Goal: Find specific page/section: Find specific page/section

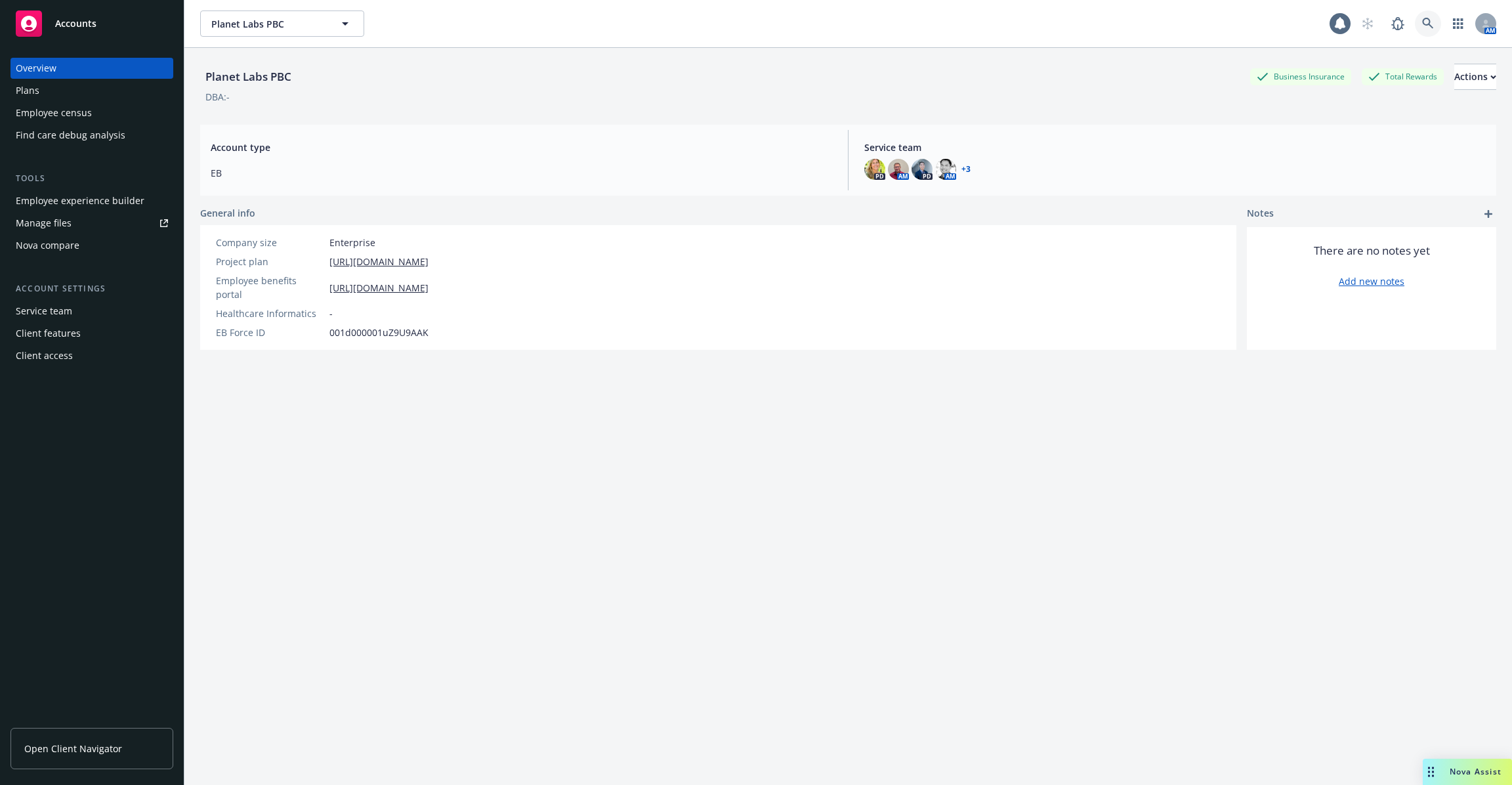
click at [1428, 29] on icon at bounding box center [1428, 23] width 12 height 12
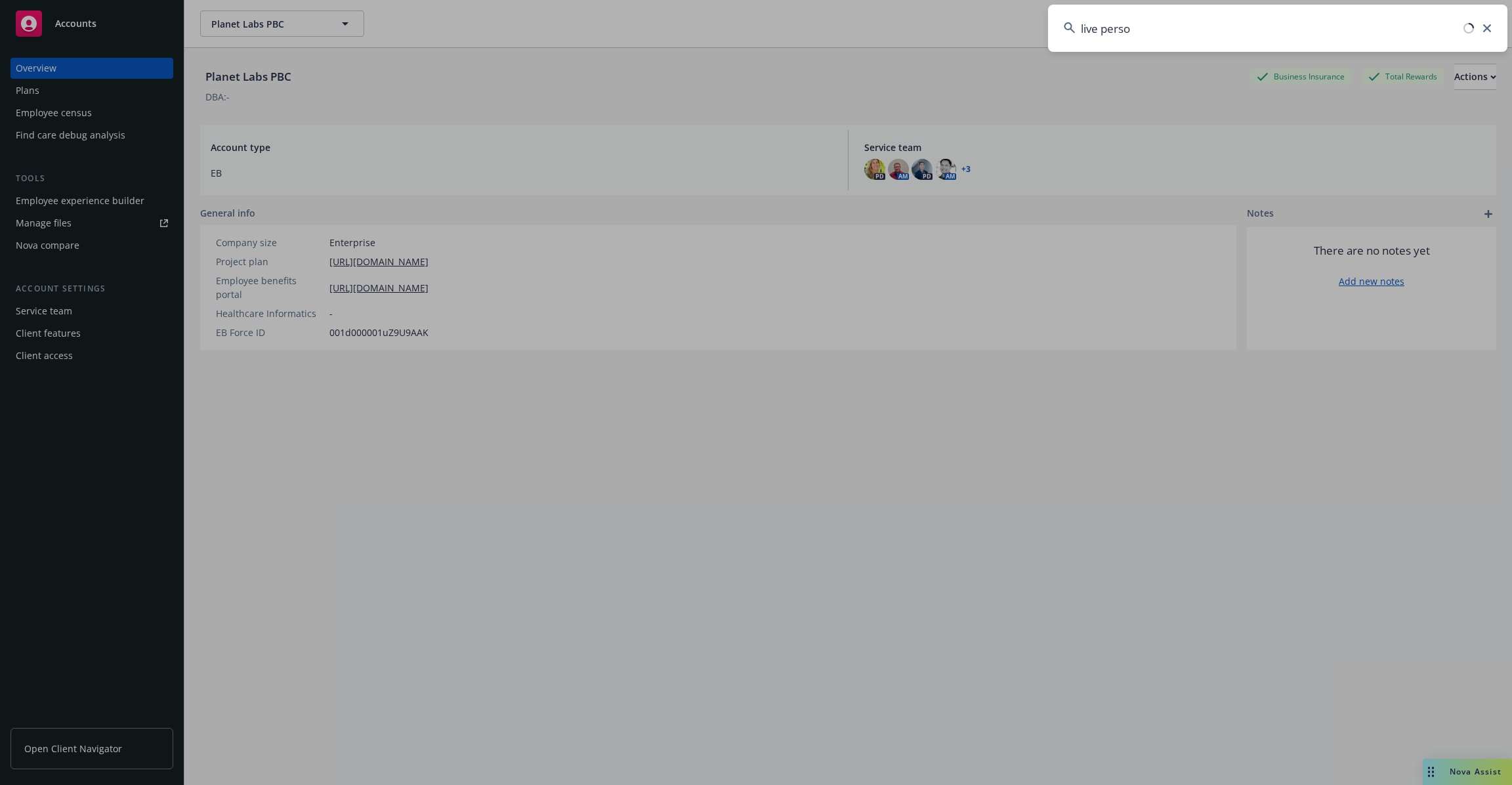
type input "live person"
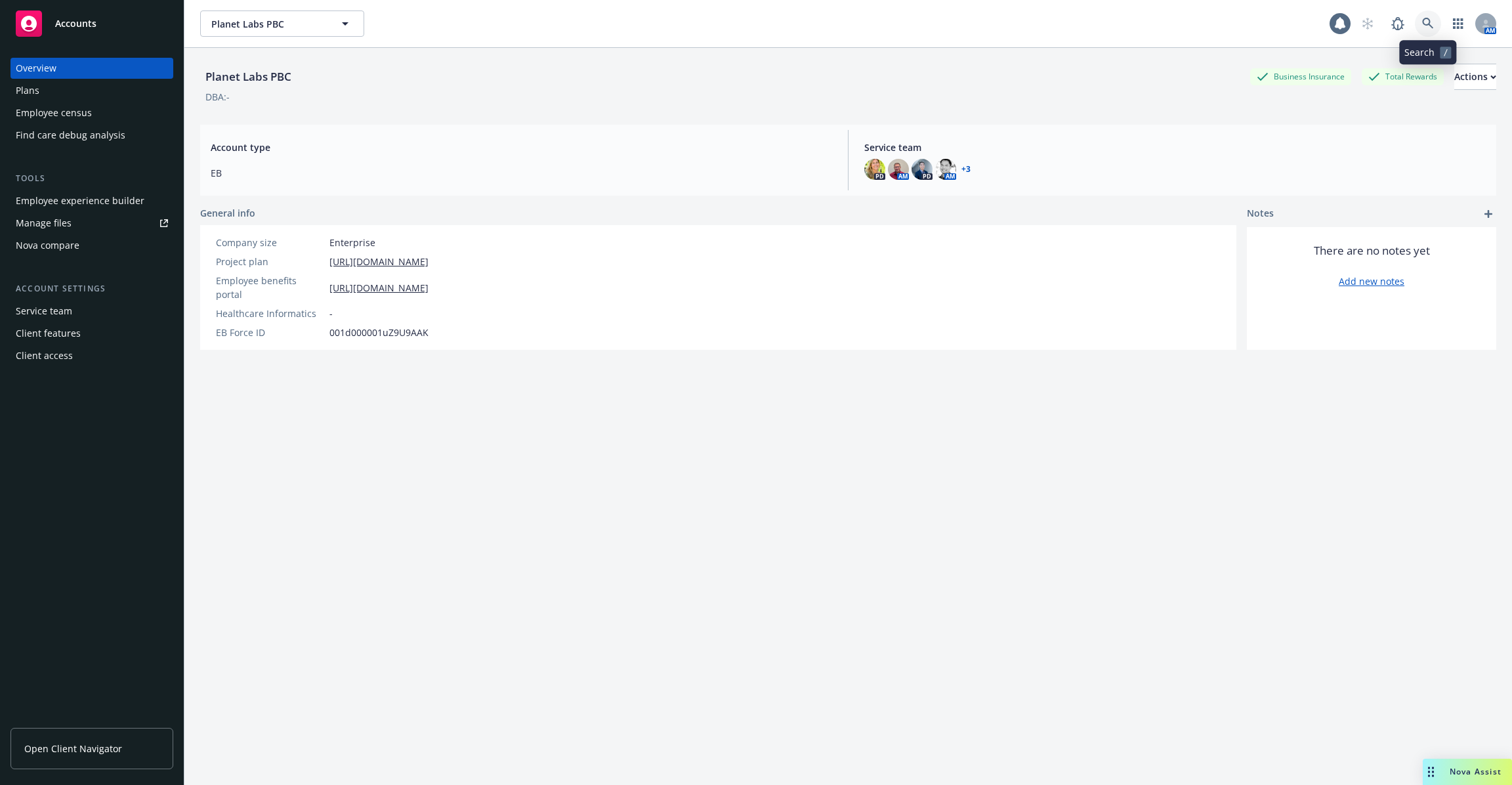
click at [1435, 19] on link at bounding box center [1428, 23] width 26 height 26
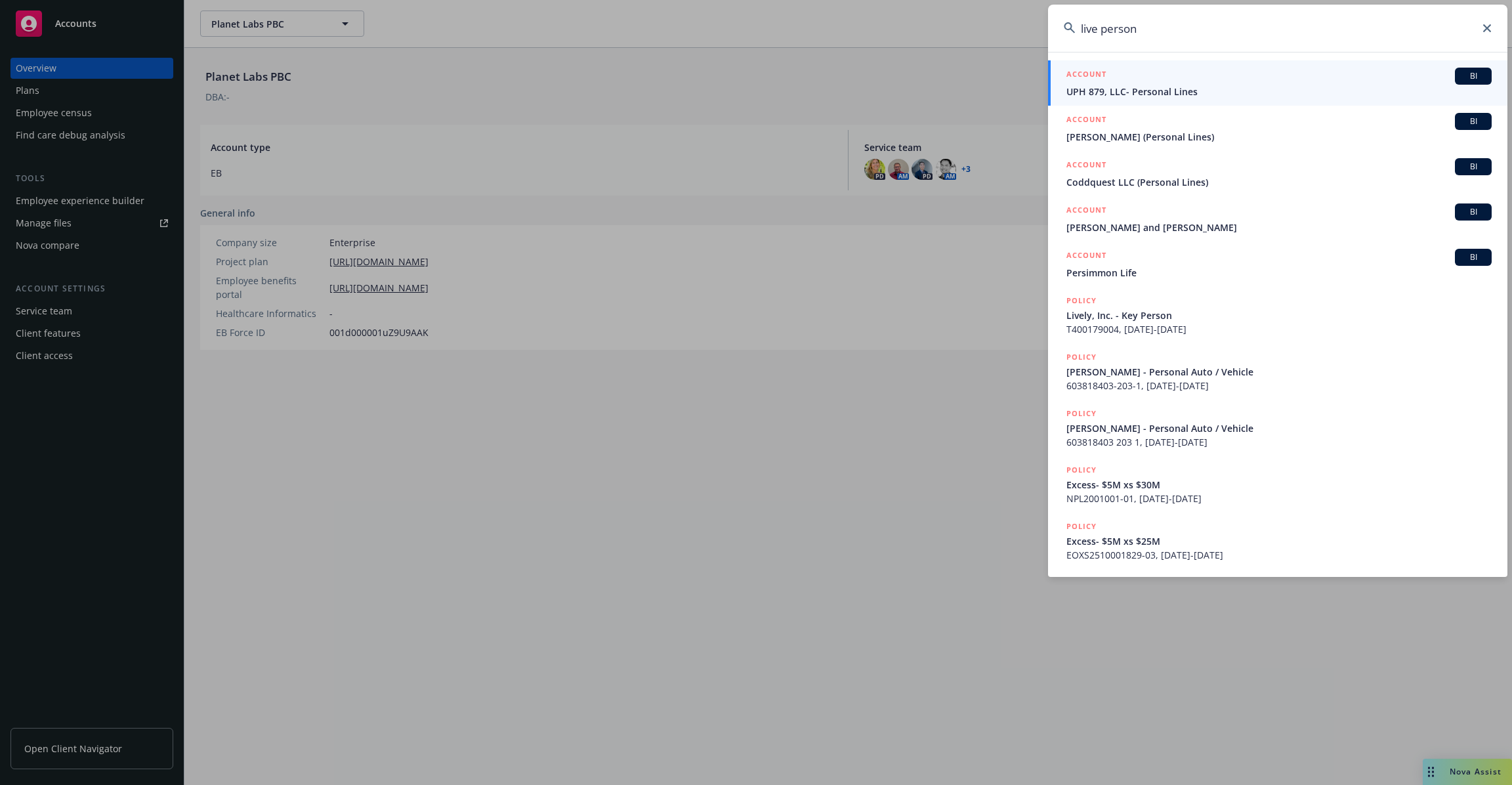
click at [1104, 28] on input "live person" at bounding box center [1278, 28] width 459 height 47
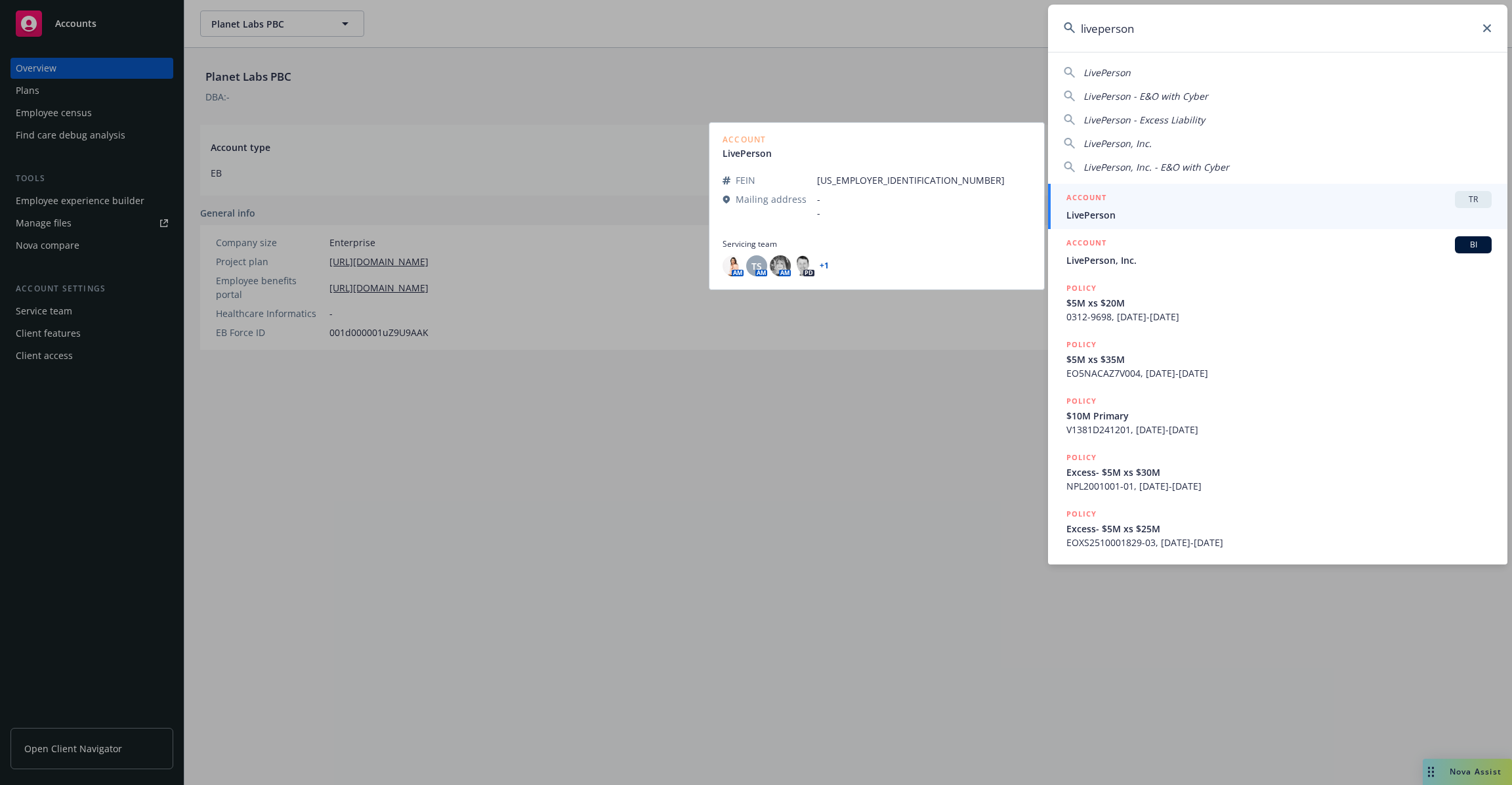
type input "liveperson"
click at [1176, 210] on span "LivePerson" at bounding box center [1279, 214] width 425 height 14
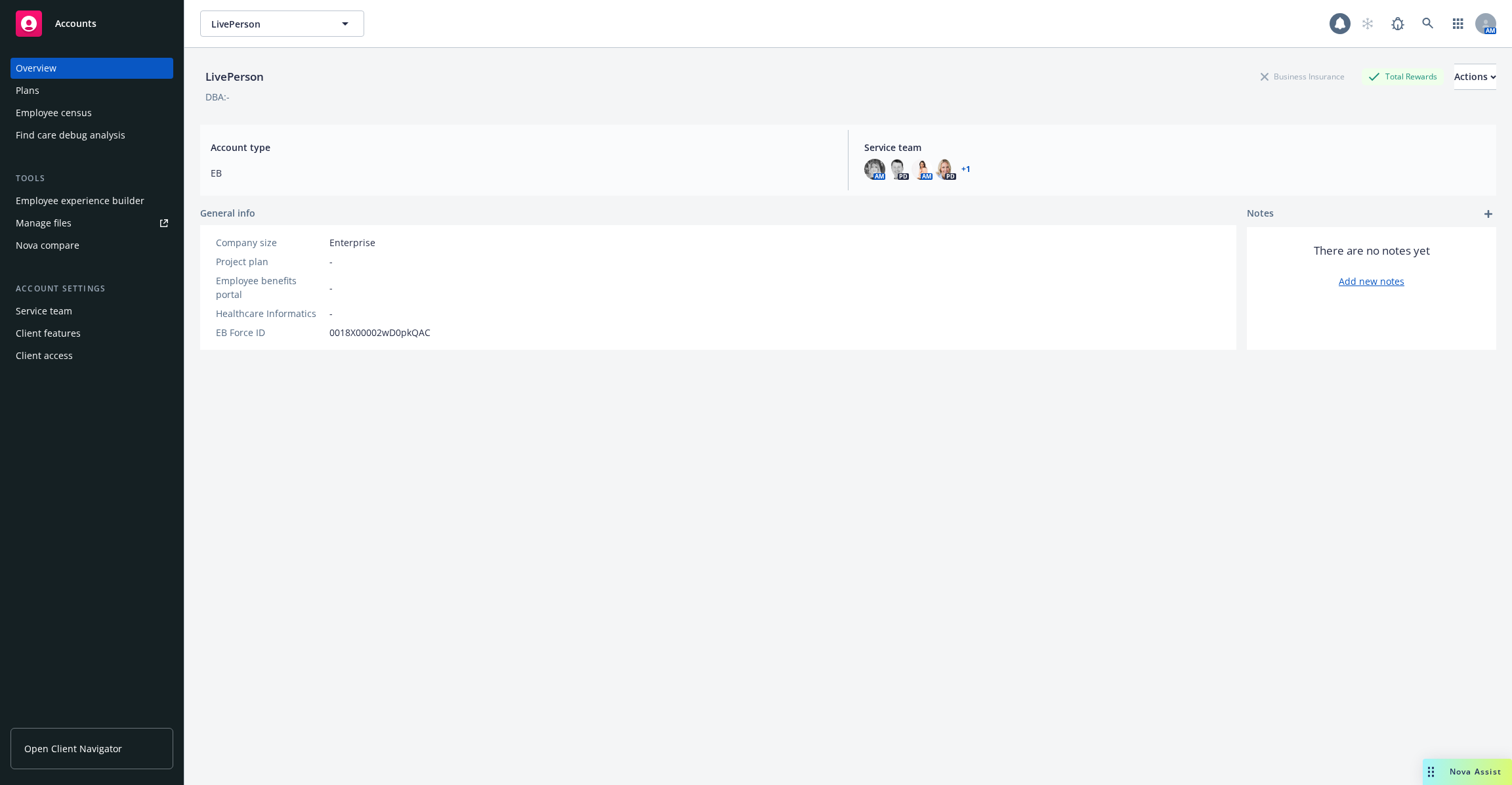
click at [95, 195] on div "Employee experience builder" at bounding box center [79, 200] width 129 height 21
click at [1437, 23] on link at bounding box center [1428, 23] width 26 height 26
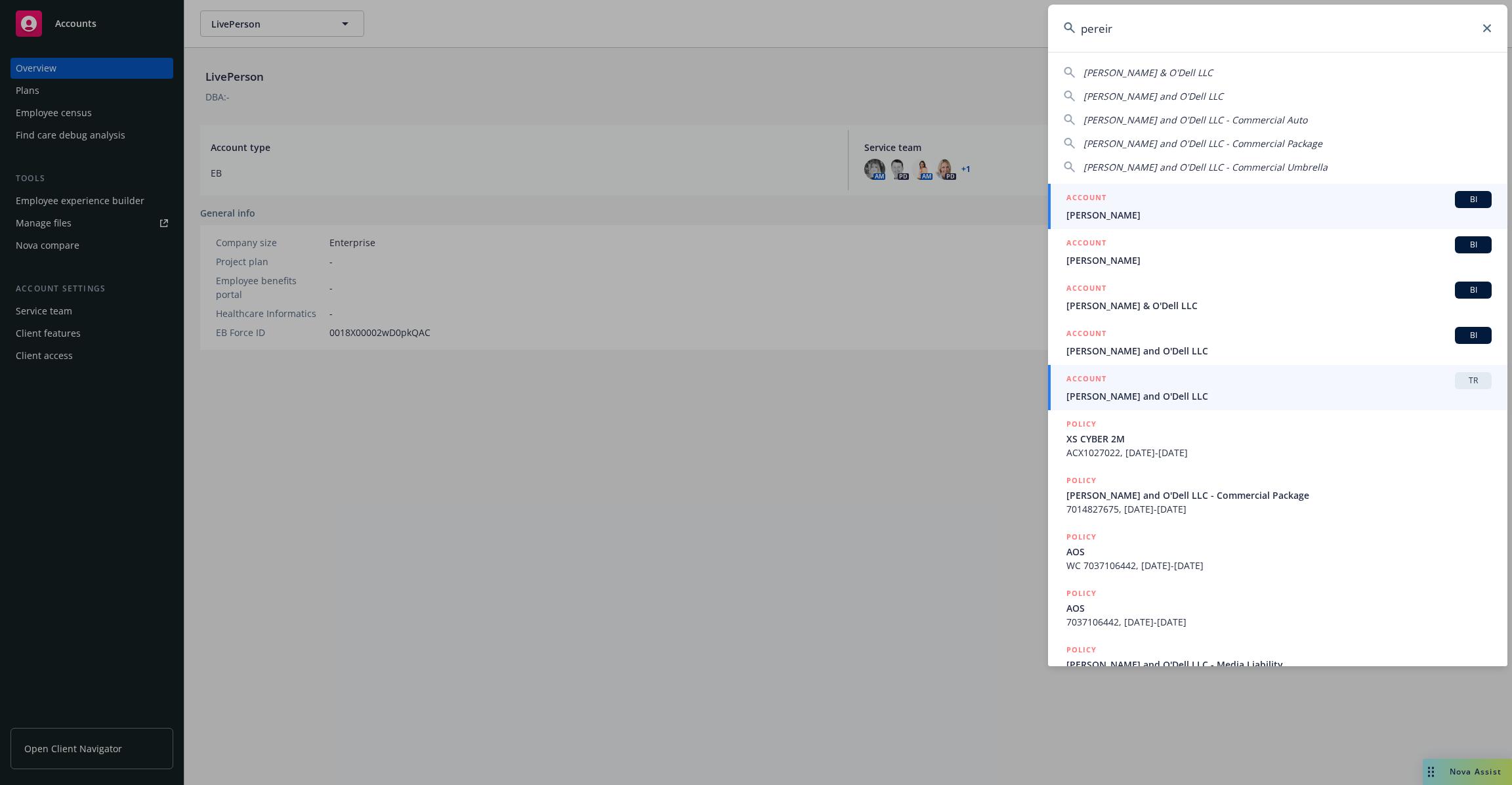
type input "pereir"
click at [1247, 393] on span "[PERSON_NAME] and O'Dell LLC" at bounding box center [1279, 395] width 425 height 14
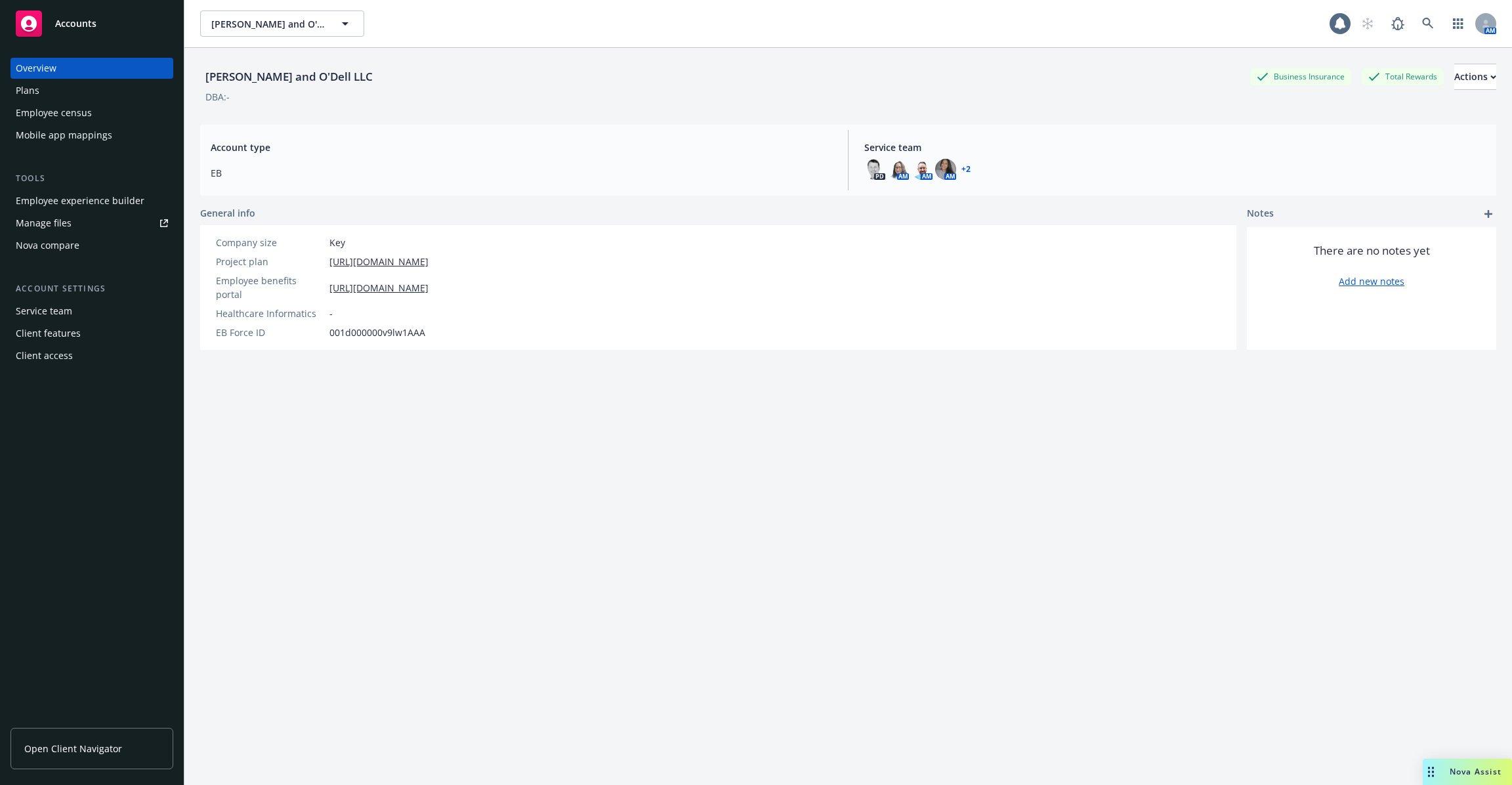
click at [112, 204] on div "Employee experience builder" at bounding box center [79, 200] width 129 height 21
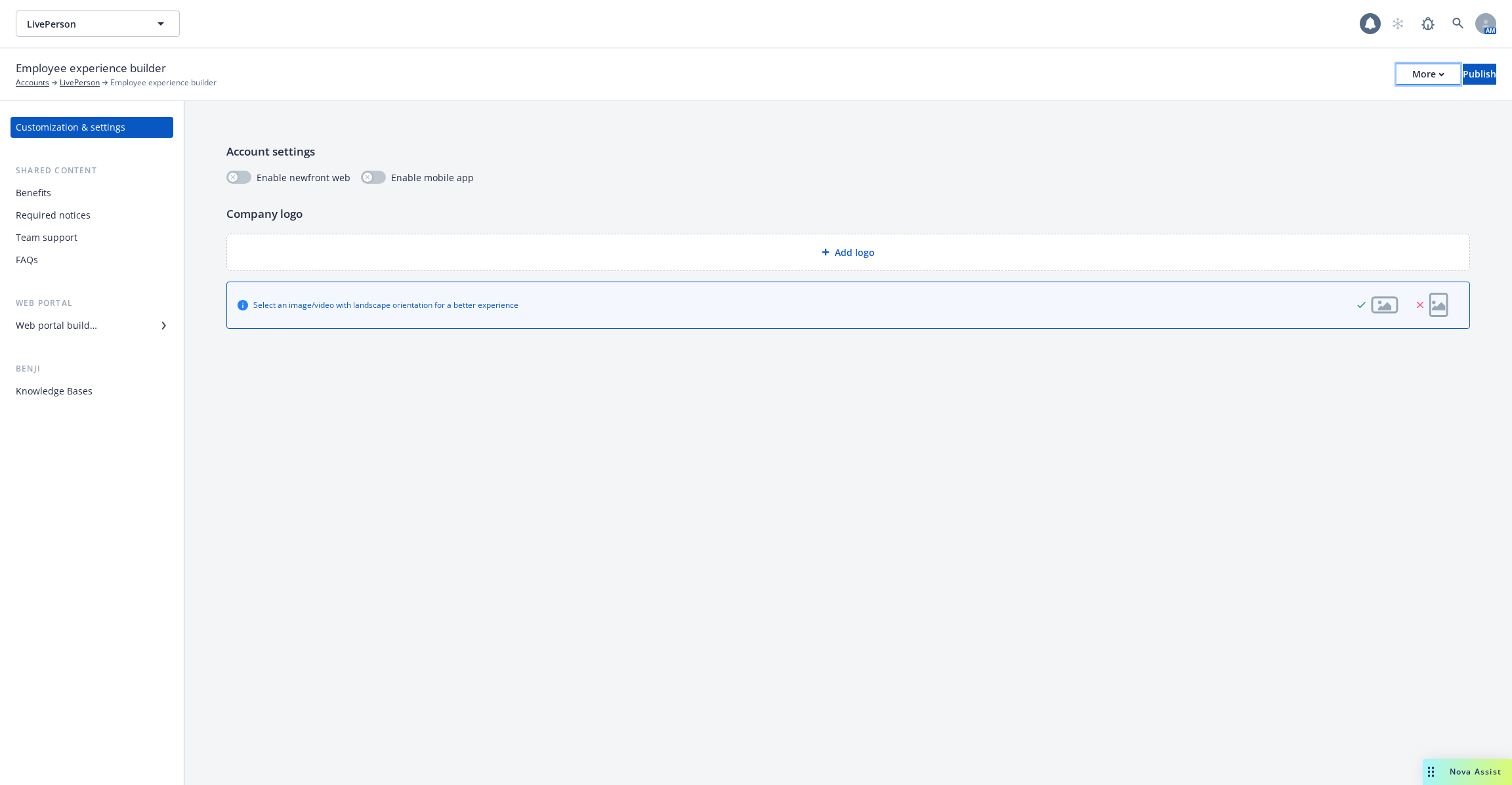
click at [1413, 81] on div "More" at bounding box center [1429, 74] width 32 height 19
click at [91, 197] on div "Benefits" at bounding box center [91, 193] width 152 height 21
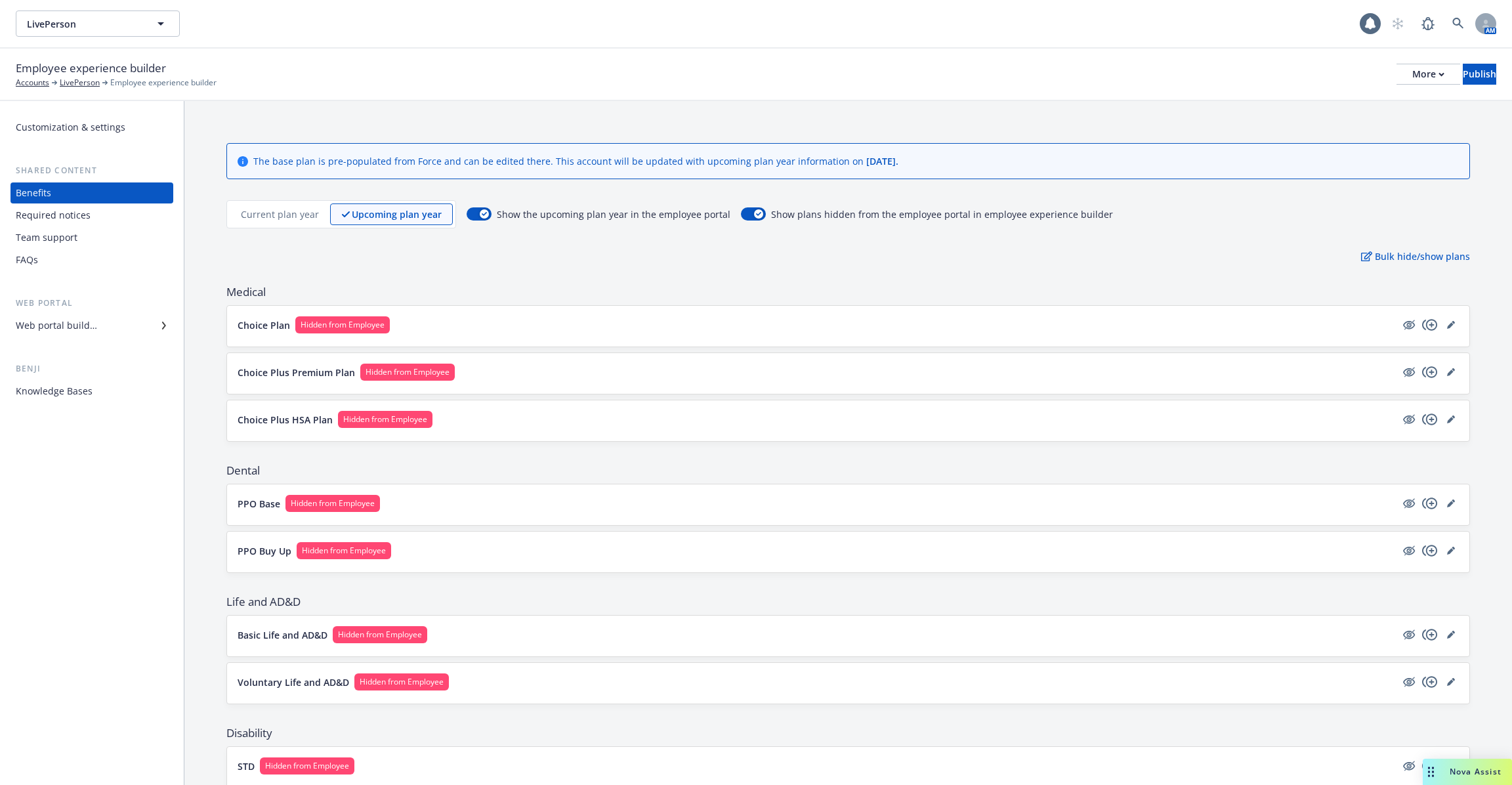
click at [89, 221] on div "Required notices" at bounding box center [91, 215] width 152 height 21
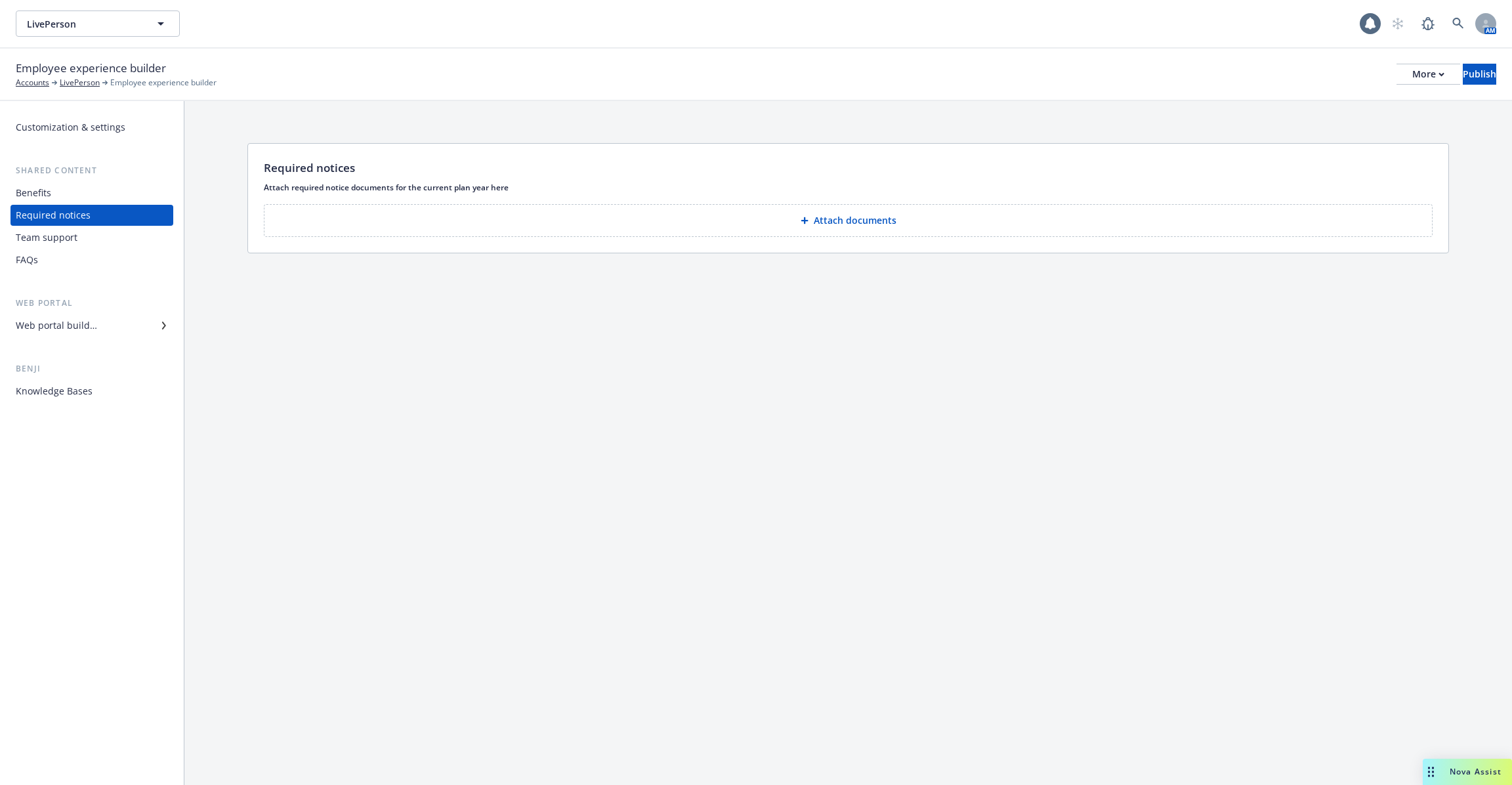
click at [86, 241] on div "Team support" at bounding box center [91, 238] width 152 height 21
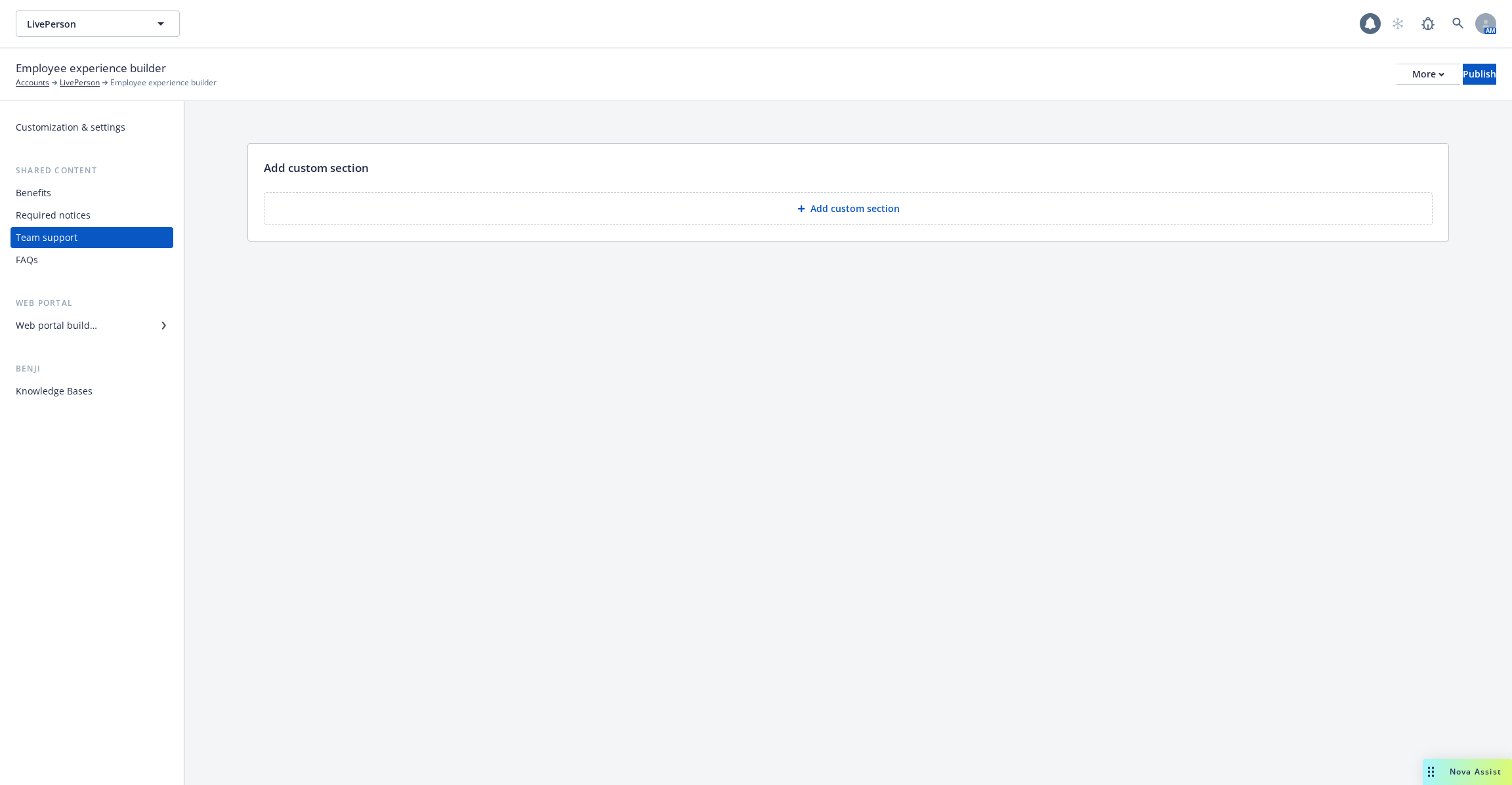
click at [86, 266] on div "FAQs" at bounding box center [91, 260] width 152 height 21
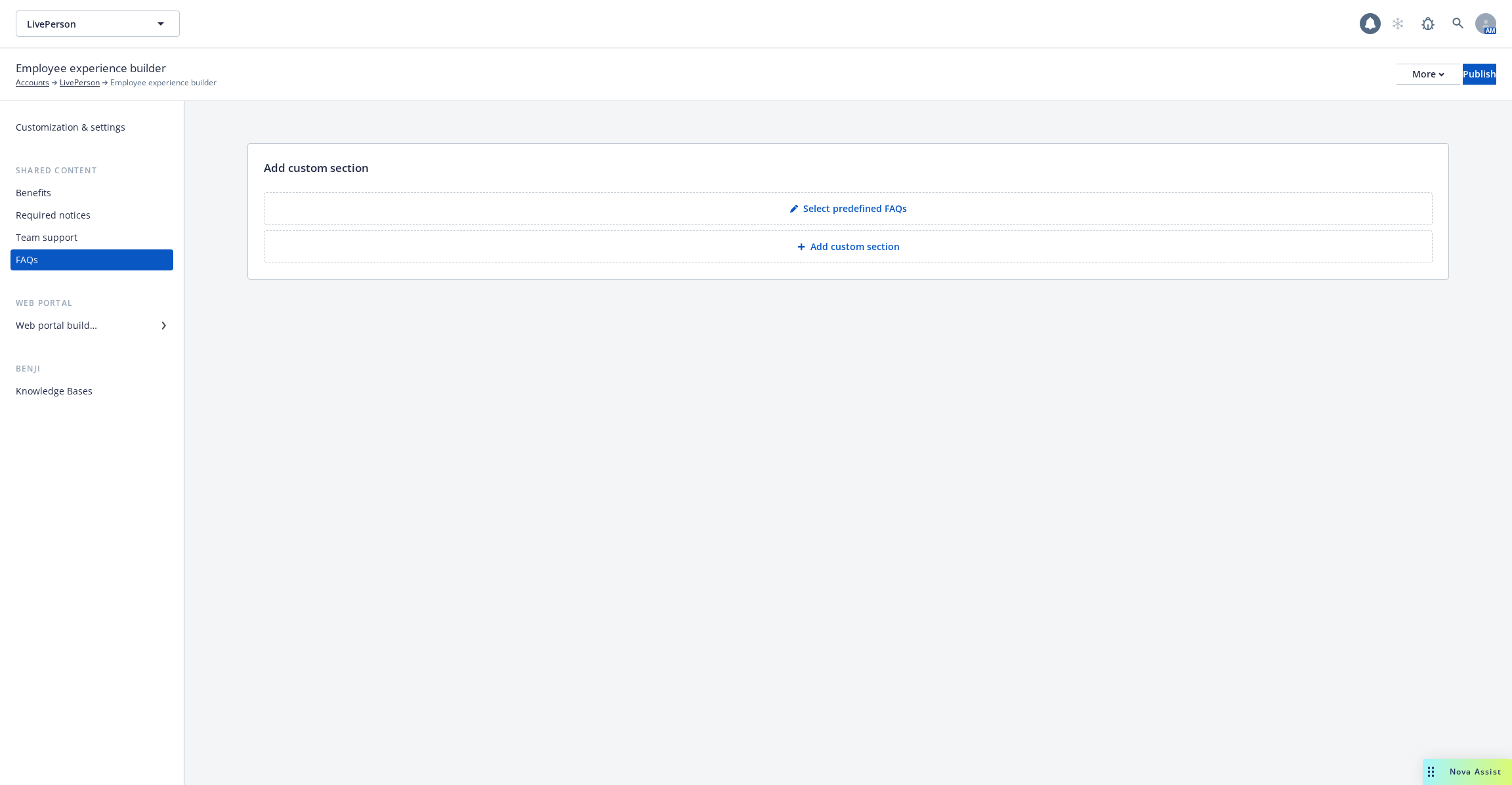
click at [82, 322] on div "Web portal builder" at bounding box center [56, 326] width 82 height 21
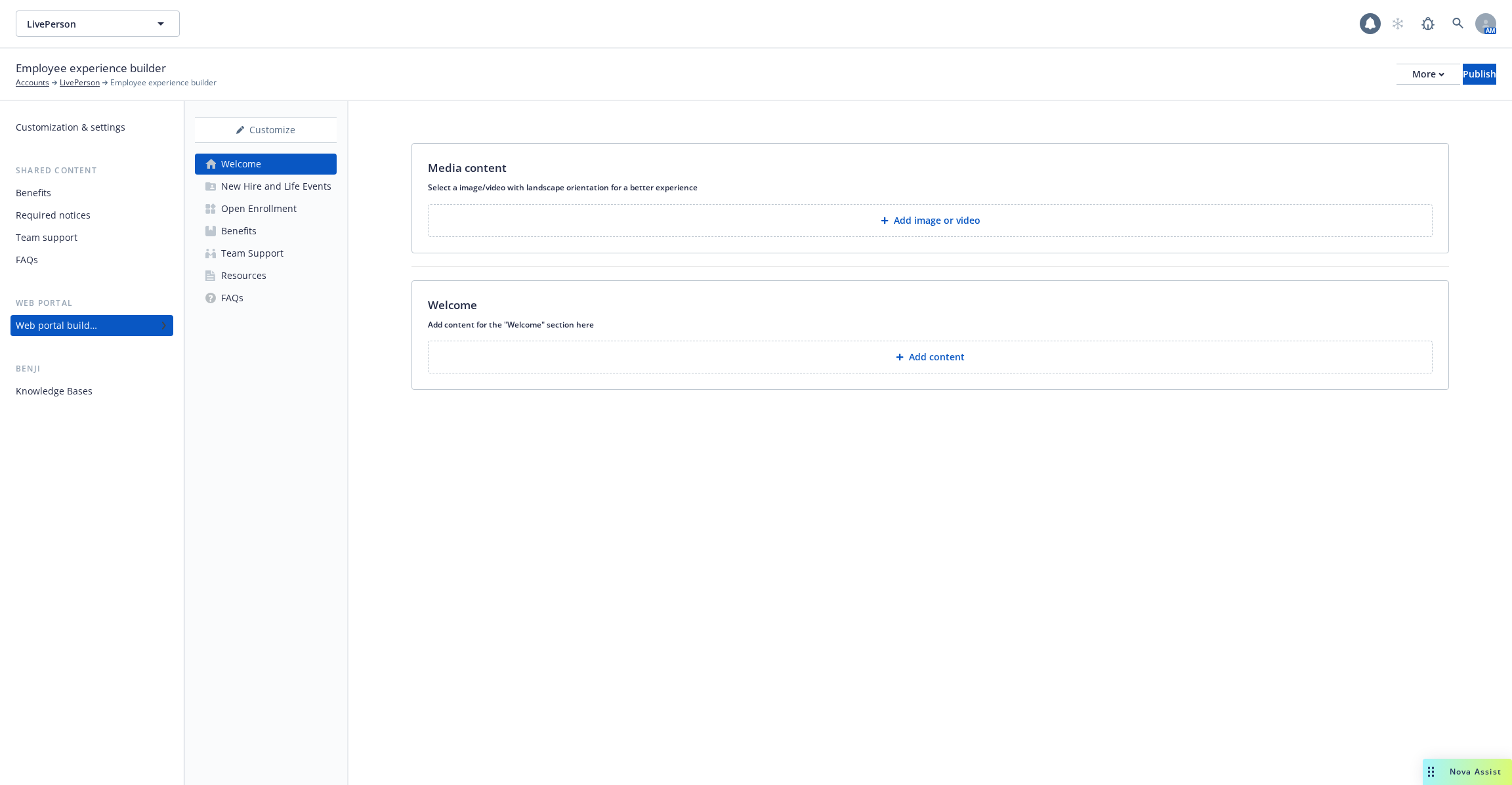
click at [95, 411] on div "Customization & settings Shared content Benefits Required notices Team support …" at bounding box center [91, 443] width 184 height 684
click at [91, 394] on div "Knowledge Bases" at bounding box center [91, 391] width 152 height 21
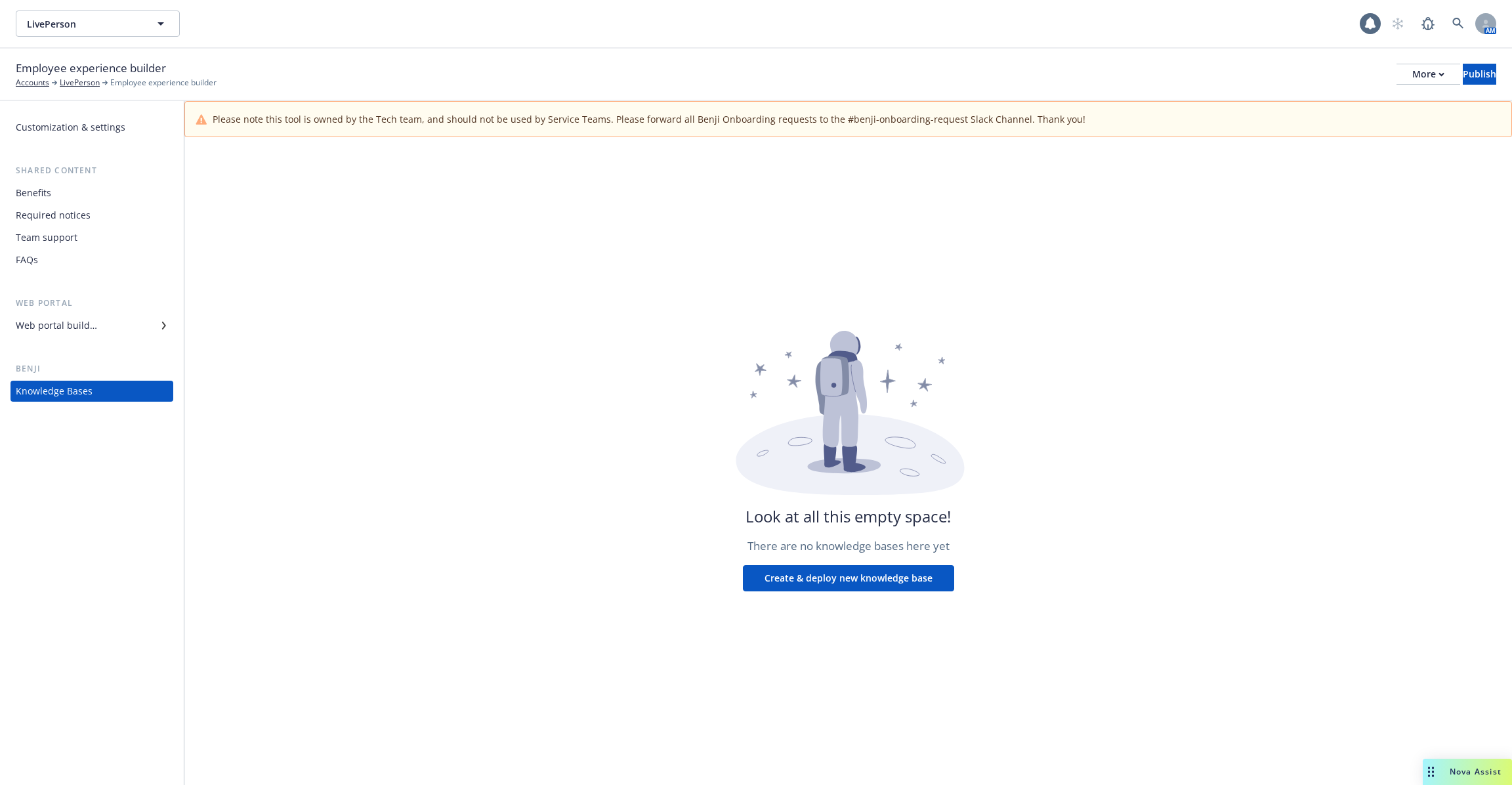
click at [112, 217] on div "Required notices" at bounding box center [91, 215] width 152 height 21
